Goal: Obtain resource: Obtain resource

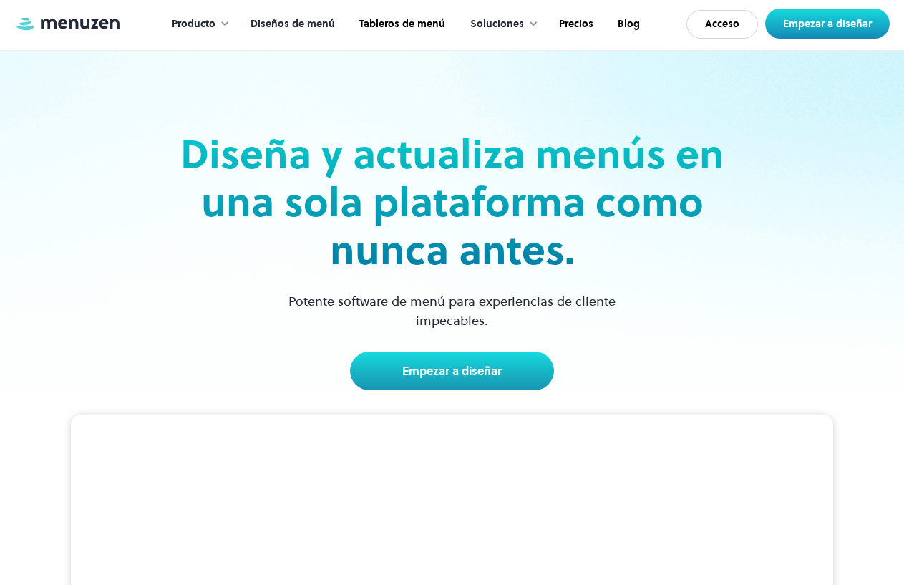
click at [311, 21] on font "Diseños de menú" at bounding box center [292, 23] width 84 height 14
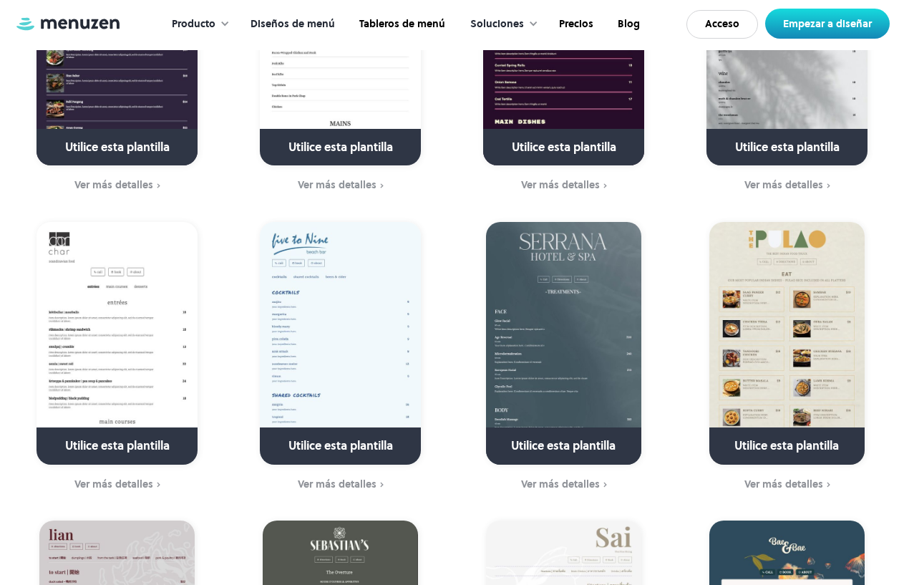
scroll to position [2505, 0]
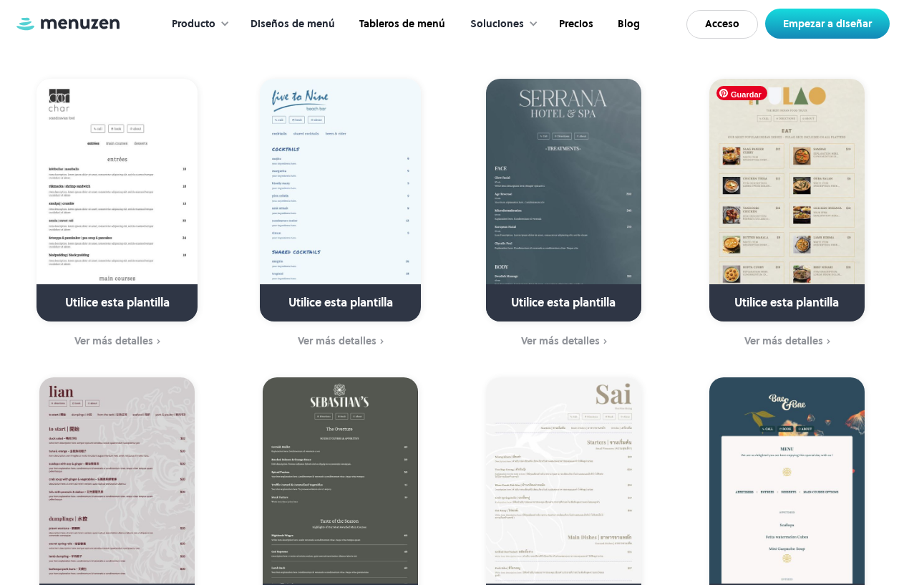
click at [761, 207] on img at bounding box center [786, 200] width 155 height 243
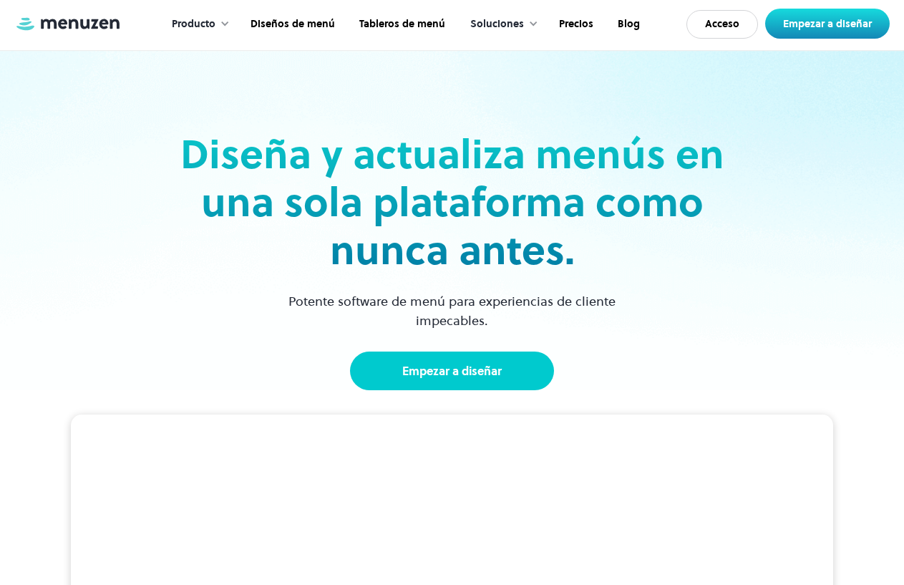
click at [451, 369] on font "Empezar a diseñar" at bounding box center [451, 371] width 99 height 16
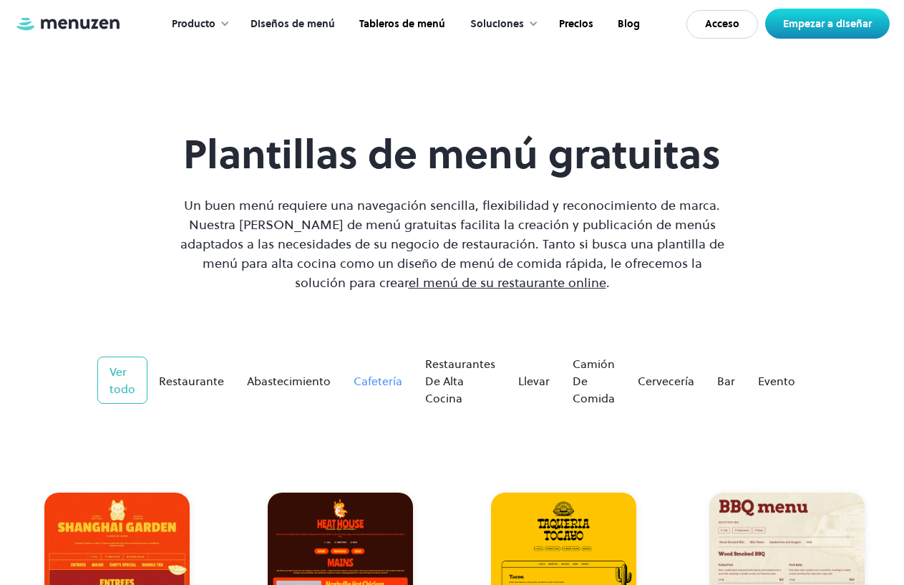
click at [389, 385] on font "Cafetería" at bounding box center [378, 381] width 49 height 16
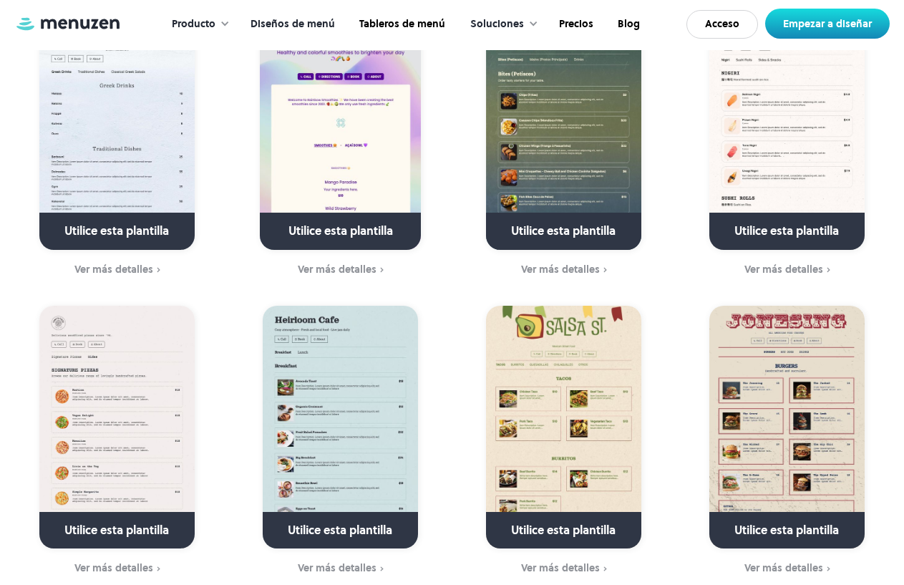
scroll to position [2648, 0]
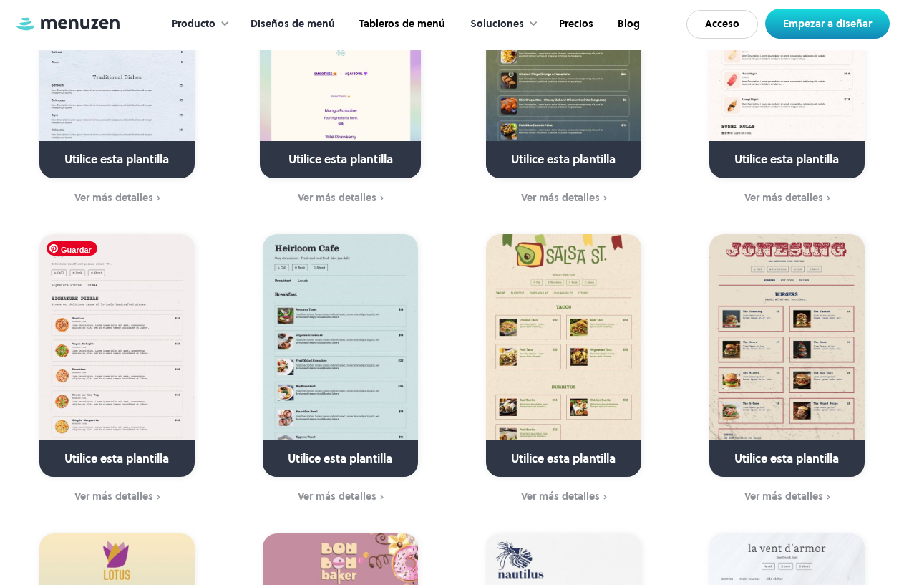
click at [111, 325] on img at bounding box center [116, 355] width 155 height 243
